Goal: Task Accomplishment & Management: Manage account settings

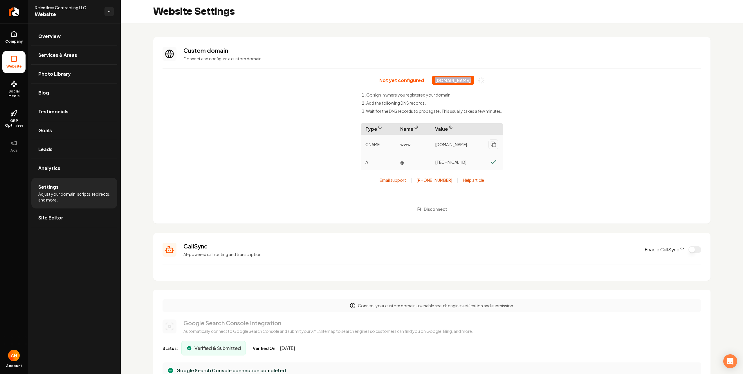
click at [285, 89] on div "Not yet configured [DOMAIN_NAME] Go sign in where you registered your domain. A…" at bounding box center [431, 145] width 539 height 139
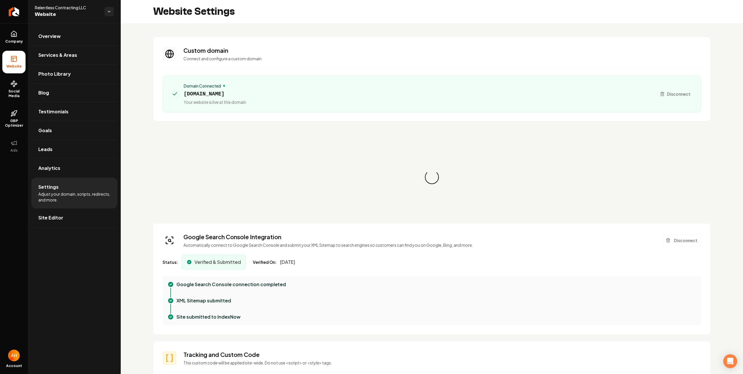
scroll to position [52, 0]
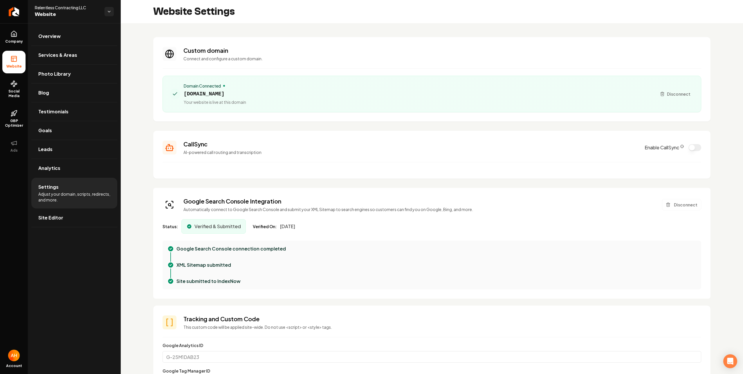
click at [246, 94] on span "[DOMAIN_NAME]" at bounding box center [215, 94] width 62 height 8
copy span "[DOMAIN_NAME]"
